Goal: Task Accomplishment & Management: Manage account settings

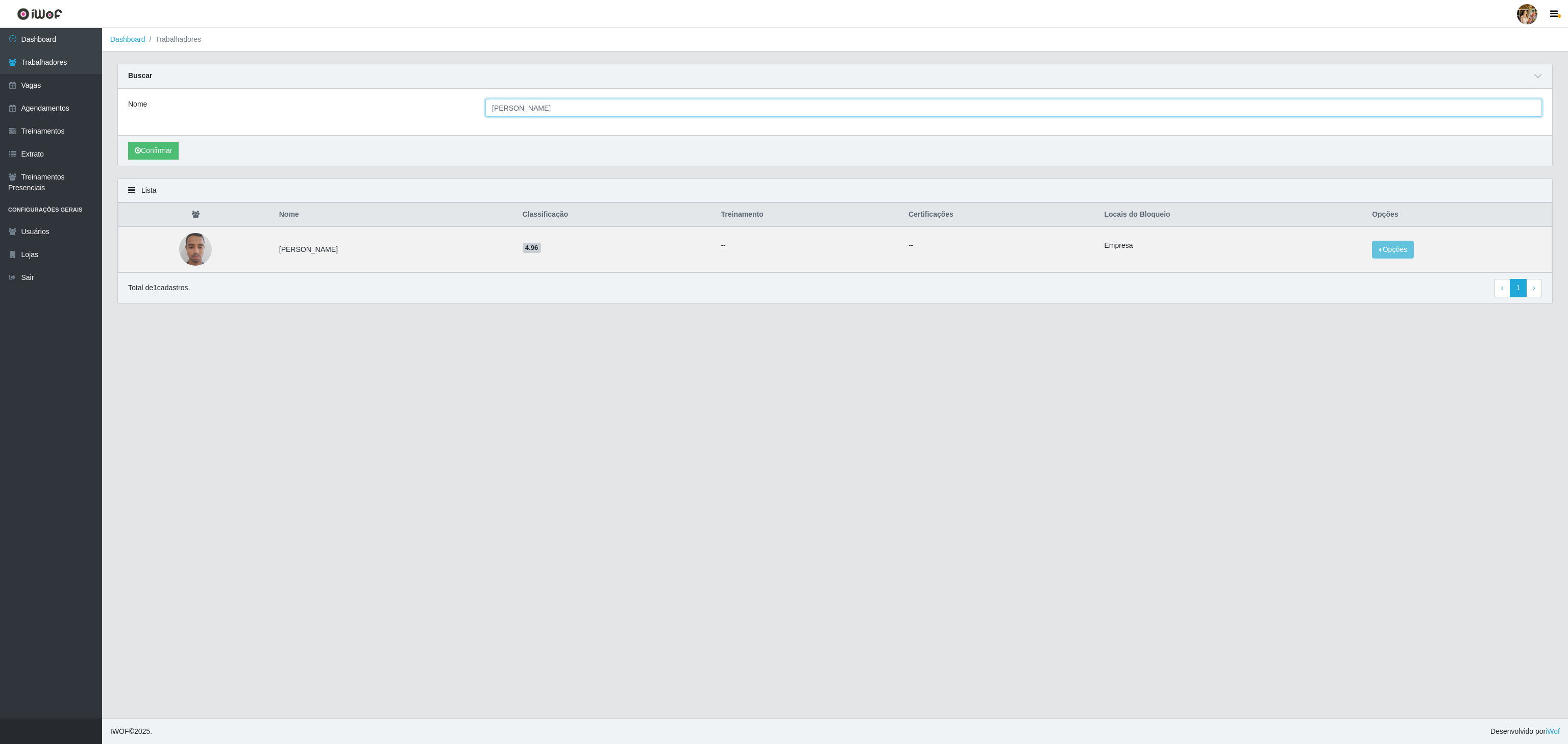
drag, startPoint x: 612, startPoint y: 114, endPoint x: 463, endPoint y: 116, distance: 149.0
click at [463, 116] on div "Nome [PERSON_NAME]" at bounding box center [835, 108] width 1429 height 18
type input "[PERSON_NAME]"
click at [144, 148] on button "Confirmar" at bounding box center [153, 150] width 51 height 18
click at [1406, 256] on button "Opções" at bounding box center [1411, 249] width 42 height 18
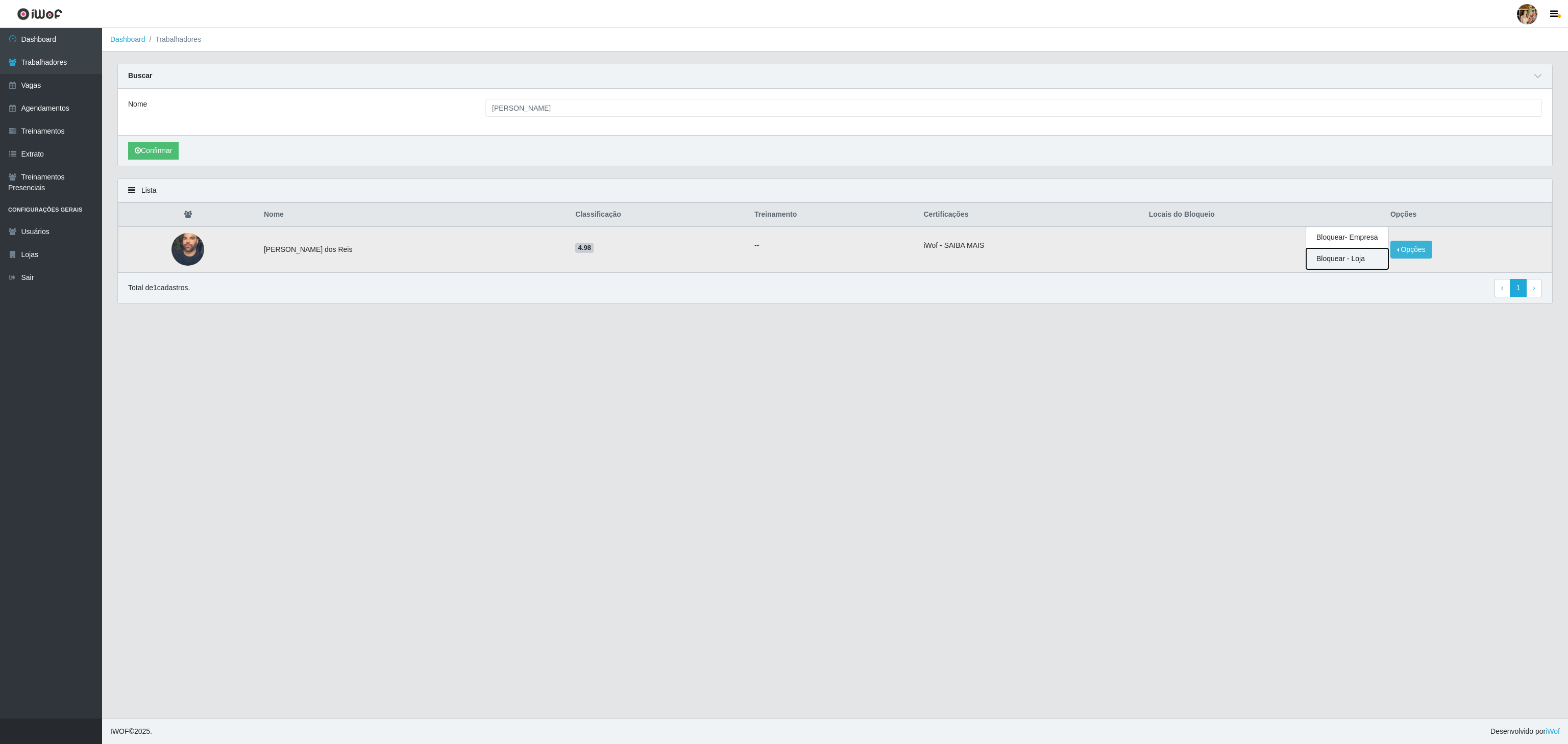
click at [1374, 260] on button "Bloquear - Loja" at bounding box center [1347, 259] width 82 height 21
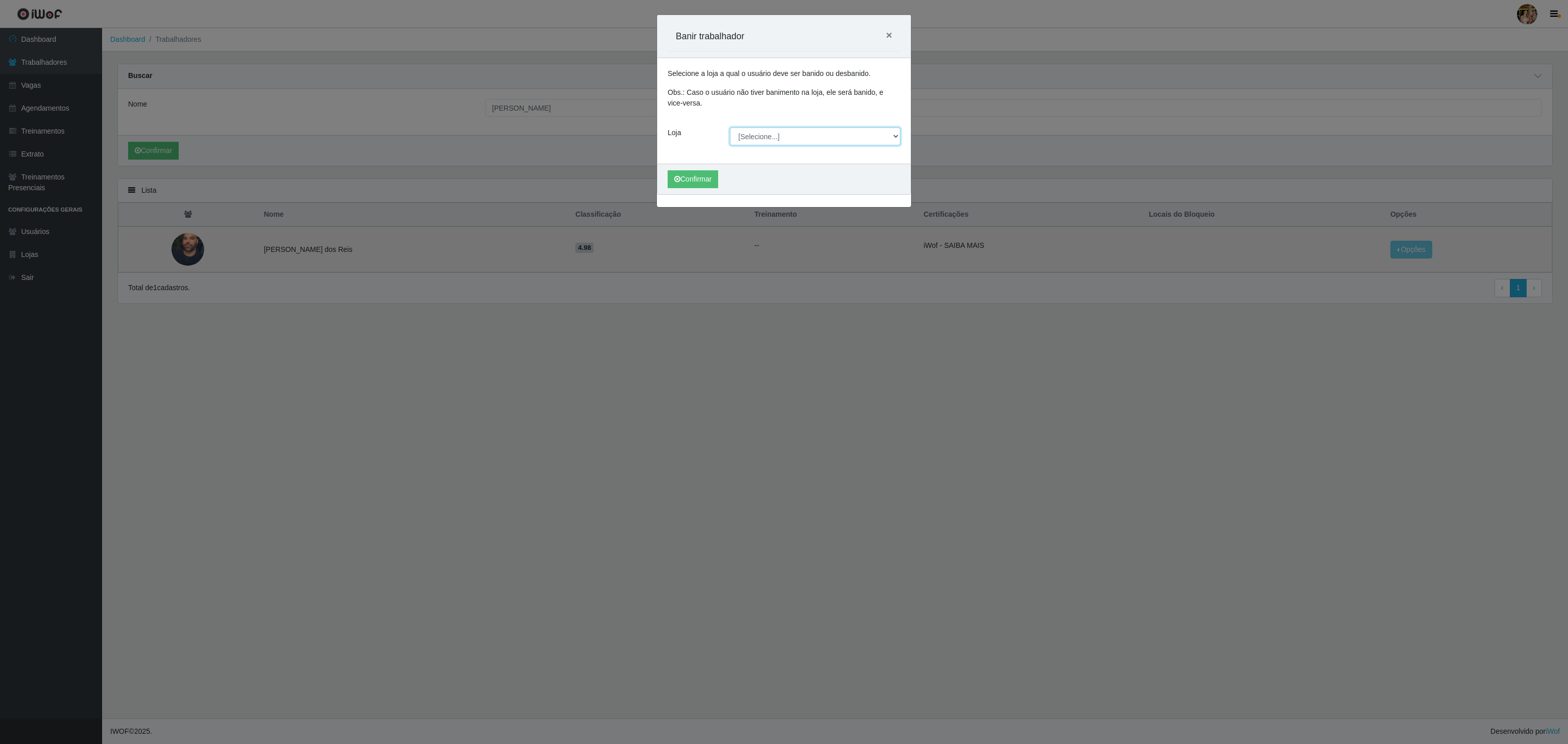
click at [770, 139] on select "[Selecione...] Atacado Vem - [GEOGRAPHIC_DATA] 30 Laranjeiras Velha Atacado Vem…" at bounding box center [815, 136] width 171 height 18
select select "470"
click at [730, 128] on select "[Selecione...] Atacado Vem - [GEOGRAPHIC_DATA] 30 Laranjeiras Velha Atacado Vem…" at bounding box center [815, 136] width 171 height 18
click at [878, 335] on div "Carregando... Banir trabalhador × Selecione a loja a qual o usuário deve ser ba…" at bounding box center [784, 372] width 1568 height 744
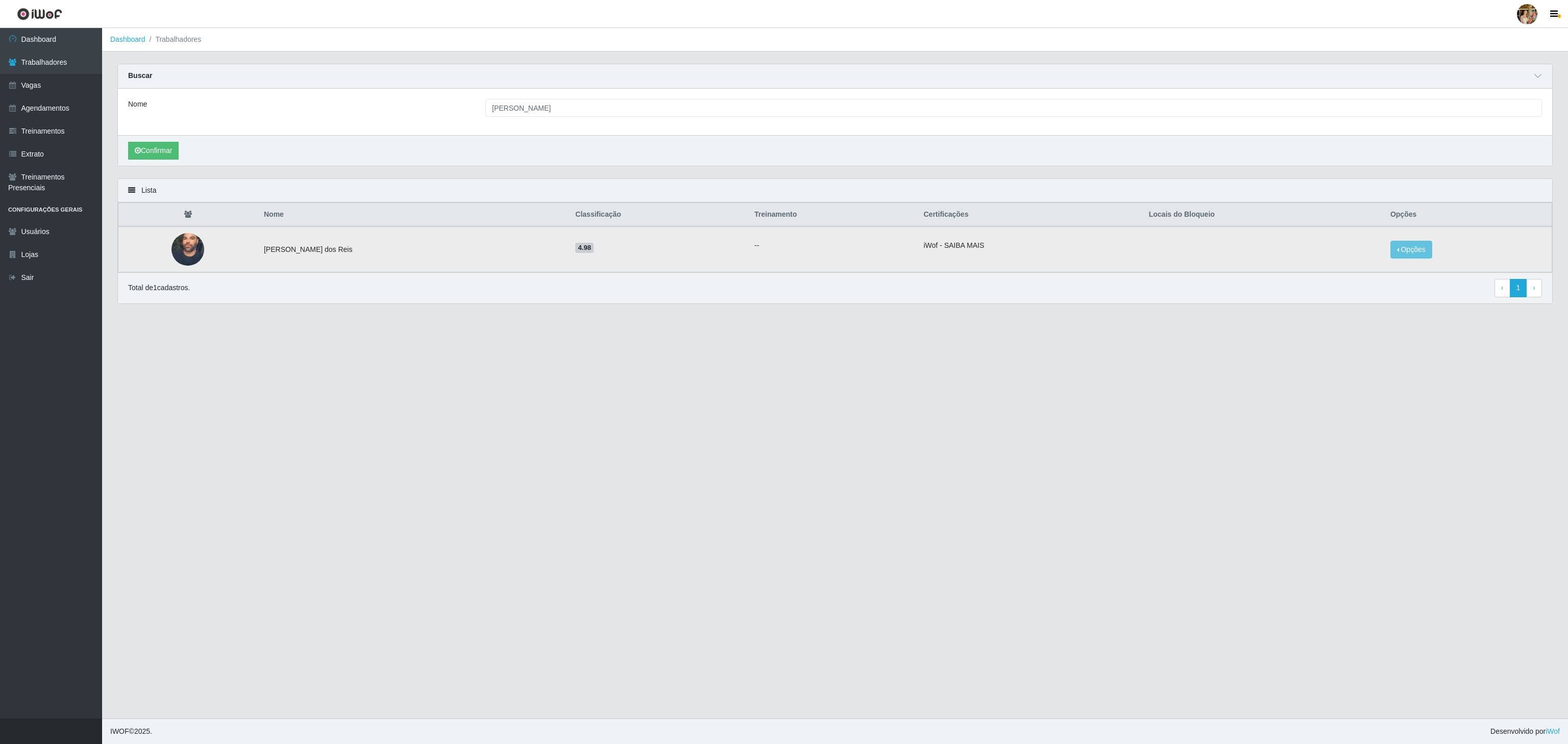
click at [1129, 269] on td "iWof - SAIBA MAIS" at bounding box center [1030, 249] width 225 height 46
drag, startPoint x: 254, startPoint y: 251, endPoint x: 394, endPoint y: 256, distance: 140.1
click at [394, 256] on tr "[PERSON_NAME] dos Reis 4.98 -- iWof - SAIBA MAIS Opções Bloquear - Empresa Bloq…" at bounding box center [835, 249] width 1433 height 46
copy tr "[PERSON_NAME] dos Reis"
